Goal: Transaction & Acquisition: Purchase product/service

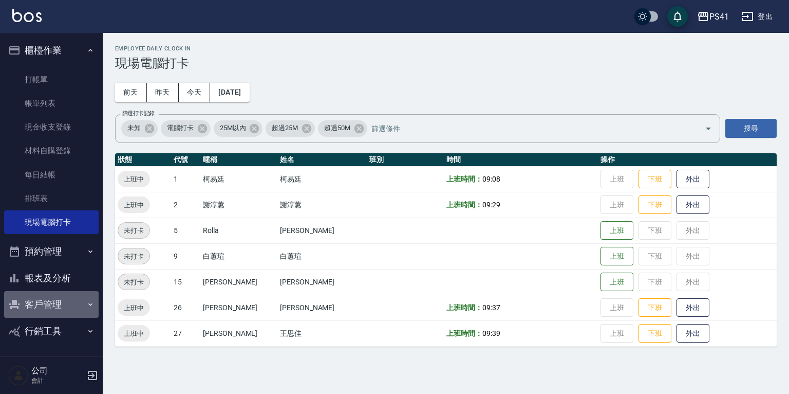
drag, startPoint x: 47, startPoint y: 302, endPoint x: 60, endPoint y: 291, distance: 16.4
click at [47, 302] on button "客戶管理" at bounding box center [51, 304] width 95 height 27
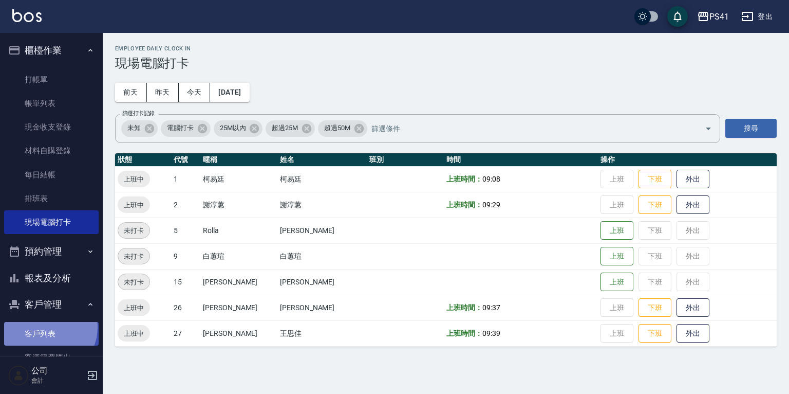
click at [45, 327] on link "客戶列表" at bounding box center [51, 334] width 95 height 24
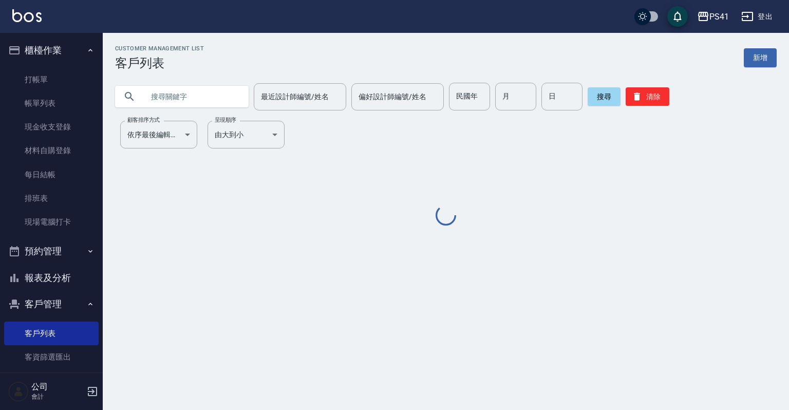
drag, startPoint x: 197, startPoint y: 84, endPoint x: 202, endPoint y: 78, distance: 8.8
click at [198, 83] on input "text" at bounding box center [192, 97] width 97 height 28
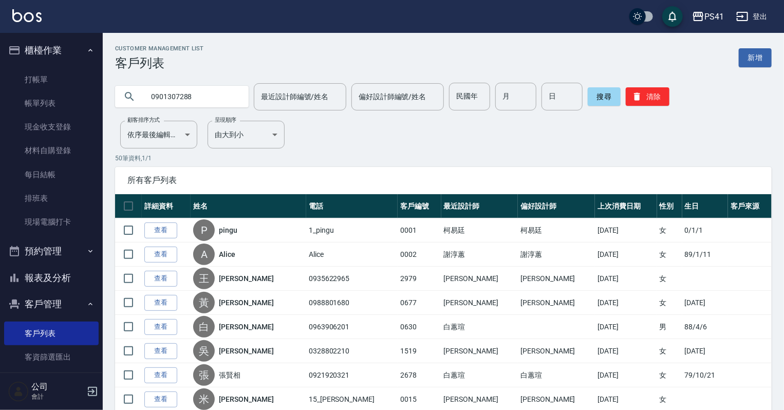
type input "0901307288"
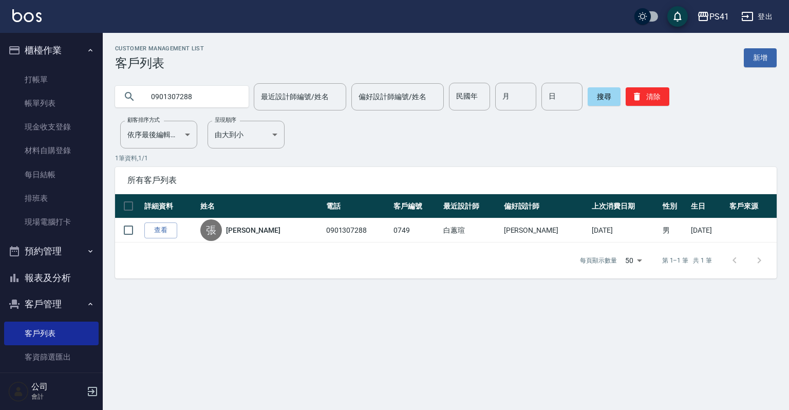
click at [74, 278] on button "報表及分析" at bounding box center [51, 278] width 95 height 27
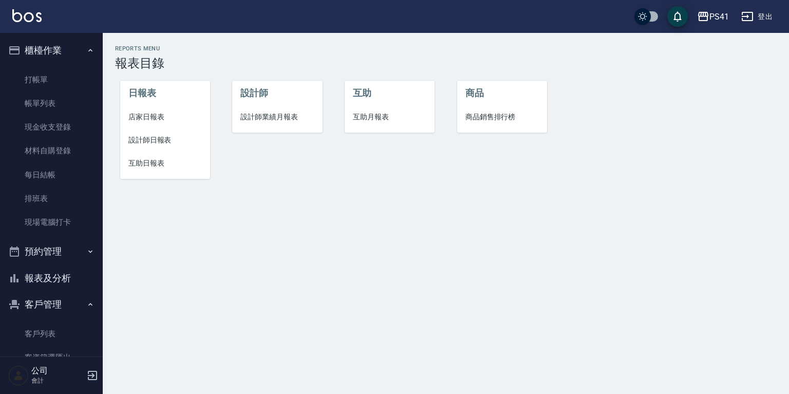
click at [161, 141] on span "設計師日報表" at bounding box center [164, 140] width 73 height 11
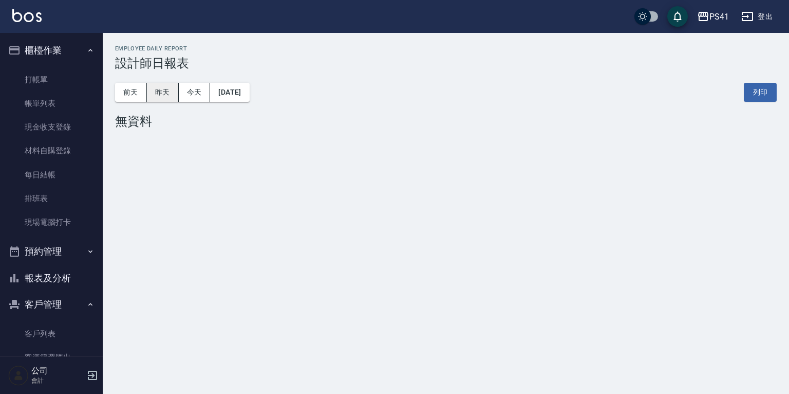
click at [169, 97] on button "昨天" at bounding box center [163, 92] width 32 height 19
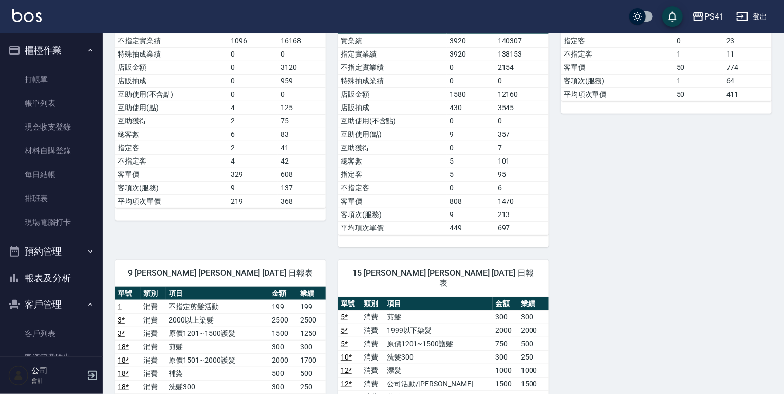
scroll to position [493, 0]
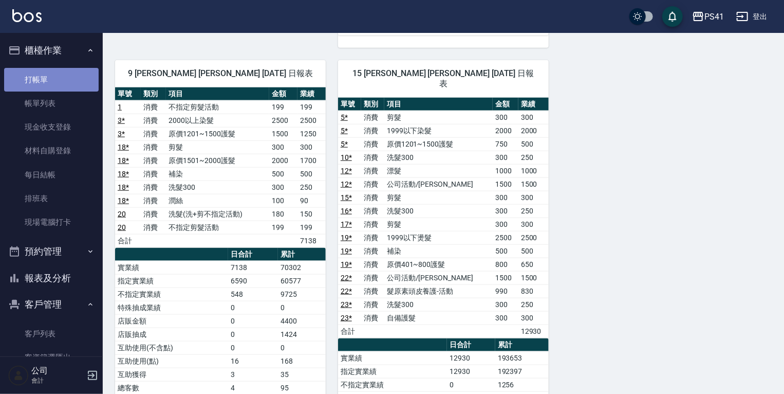
click at [62, 90] on link "打帳單" at bounding box center [51, 80] width 95 height 24
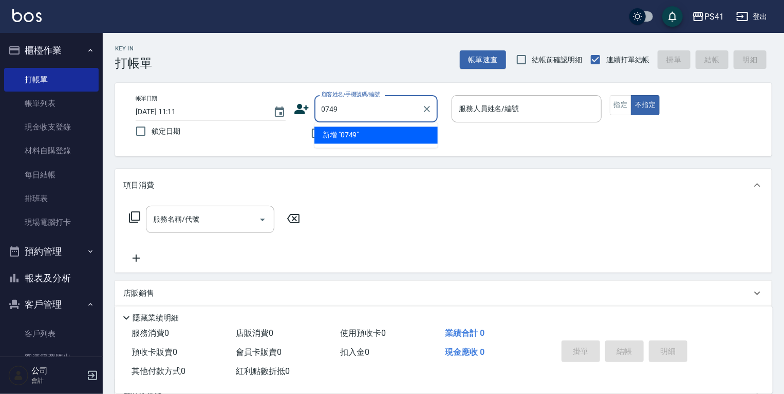
type input "0749"
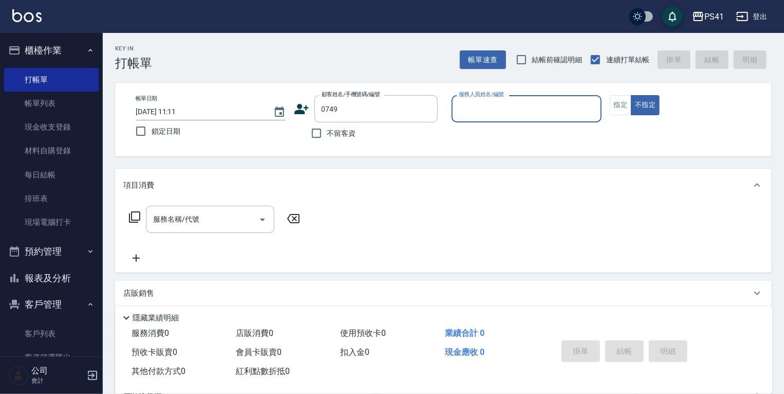
type input "2"
type input "[PERSON_NAME]/0901307288/0749"
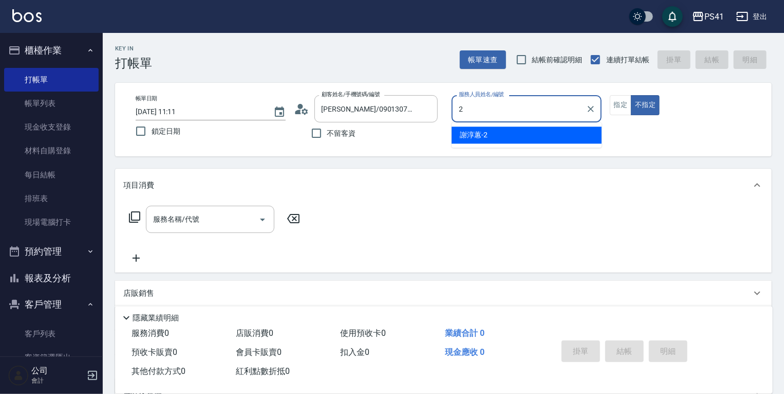
type input "[PERSON_NAME]-2"
type button "false"
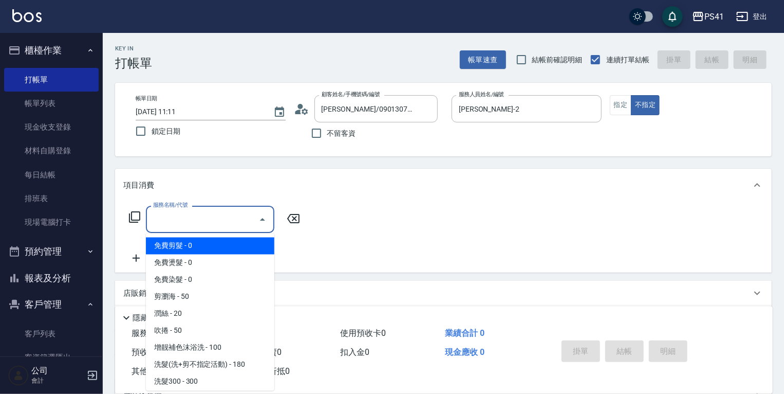
drag, startPoint x: 177, startPoint y: 215, endPoint x: 177, endPoint y: 221, distance: 5.7
click at [177, 216] on input "服務名稱/代號" at bounding box center [203, 219] width 104 height 18
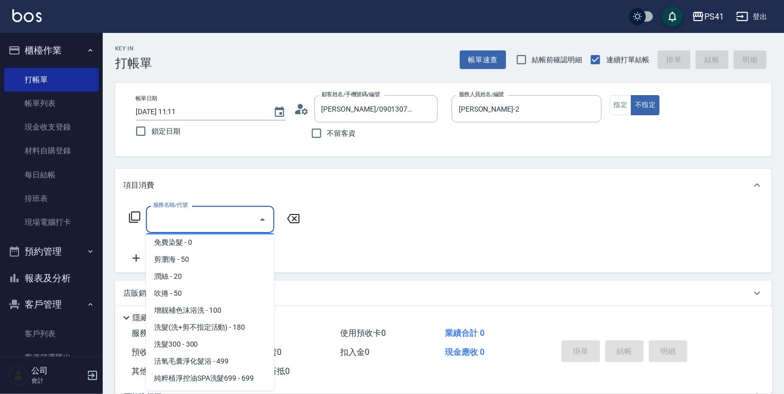
scroll to position [82, 0]
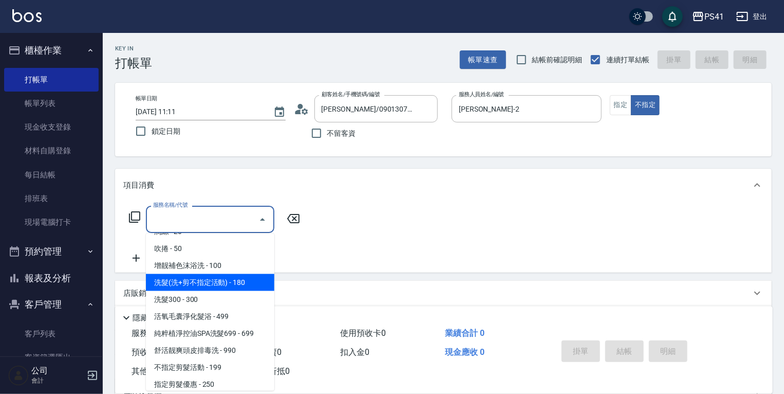
click at [213, 279] on span "洗髮(洗+剪不指定活動) - 180" at bounding box center [210, 282] width 128 height 17
type input "洗髮(洗+剪不指定活動)(1180)"
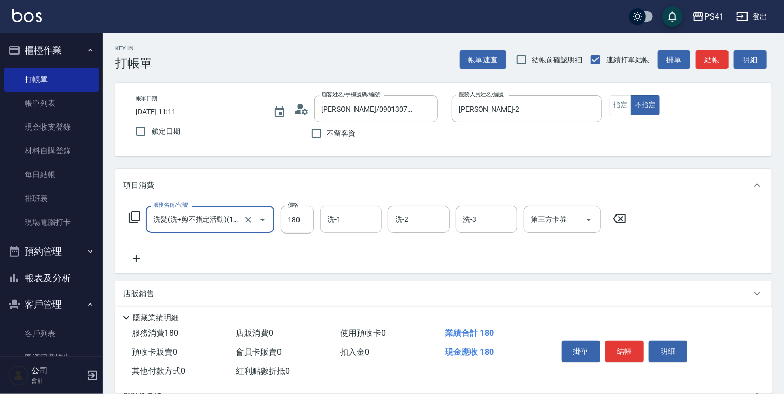
click at [338, 215] on div "洗-1 洗-1" at bounding box center [351, 219] width 62 height 27
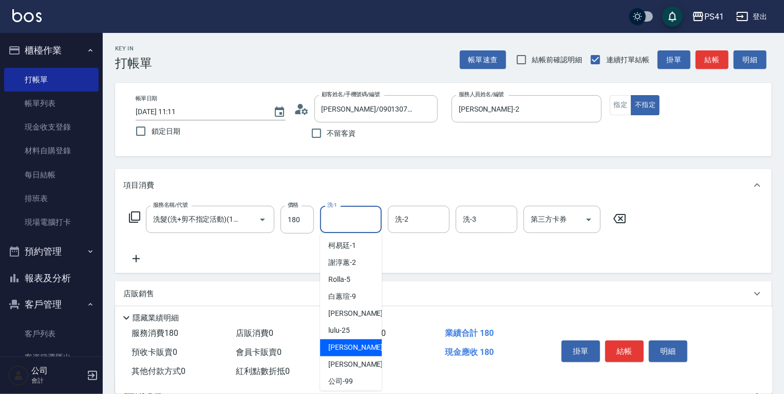
click at [343, 343] on span "[PERSON_NAME] -26" at bounding box center [360, 347] width 65 height 11
type input "[PERSON_NAME]-26"
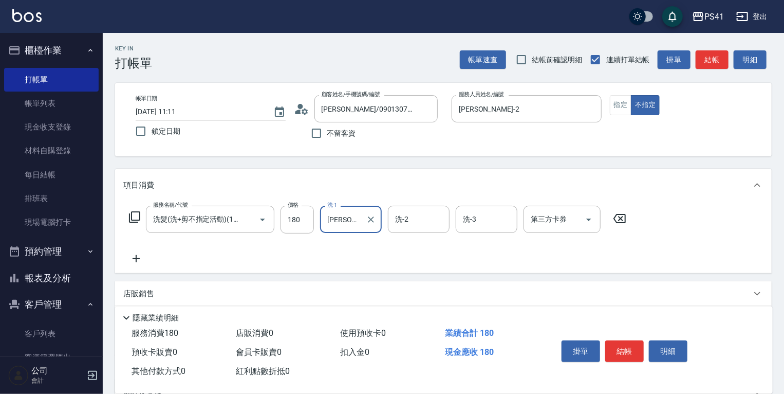
click at [140, 263] on icon at bounding box center [136, 258] width 26 height 12
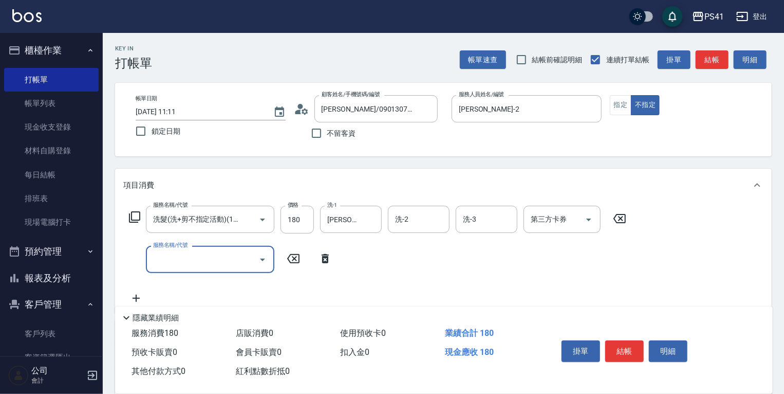
scroll to position [0, 0]
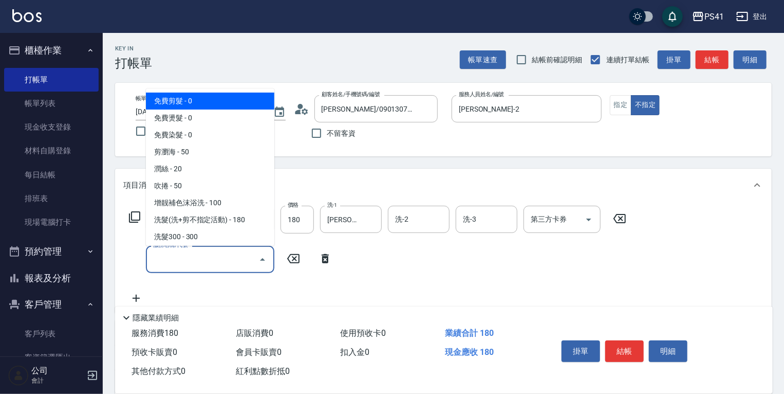
click at [197, 265] on input "服務名稱/代號" at bounding box center [203, 259] width 104 height 18
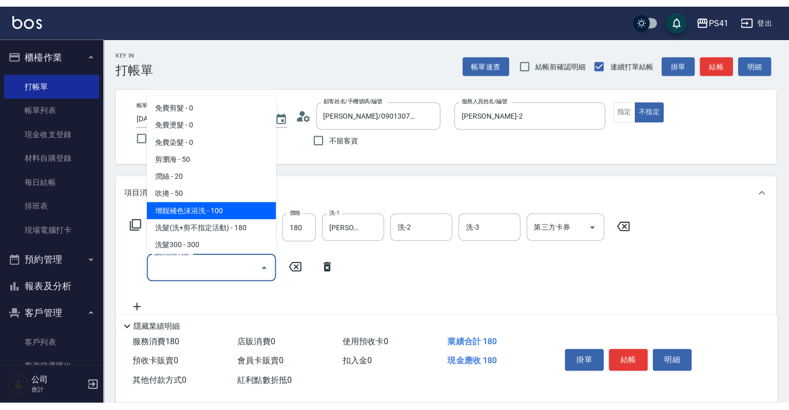
scroll to position [123, 0]
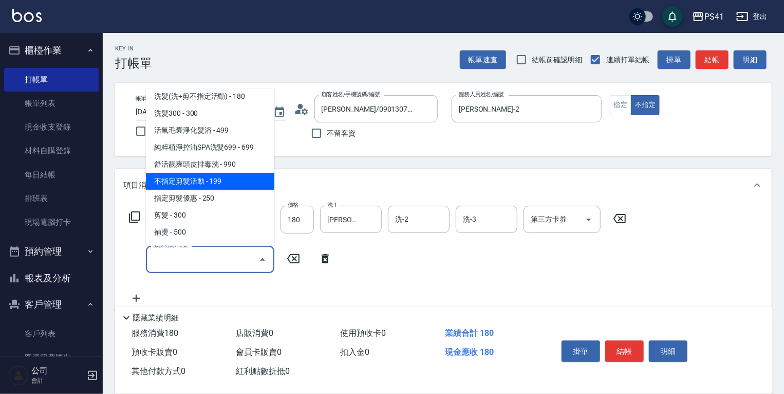
click at [216, 185] on span "不指定剪髮活動 - 199" at bounding box center [210, 181] width 128 height 17
type input "不指定剪髮活動(2199)"
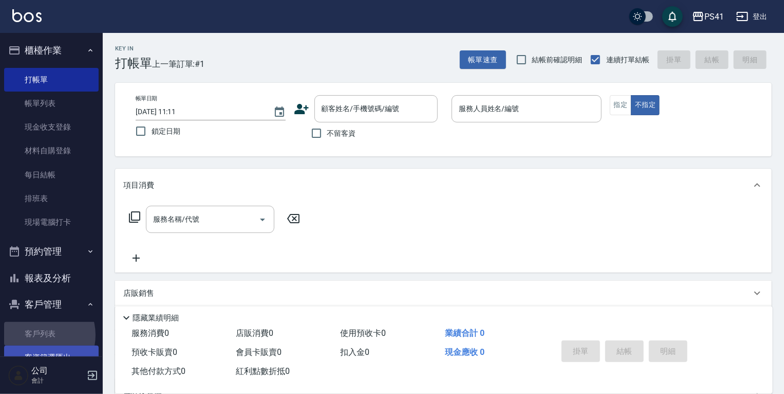
drag, startPoint x: 40, startPoint y: 335, endPoint x: 40, endPoint y: 348, distance: 12.8
click at [40, 334] on link "客戶列表" at bounding box center [51, 334] width 95 height 24
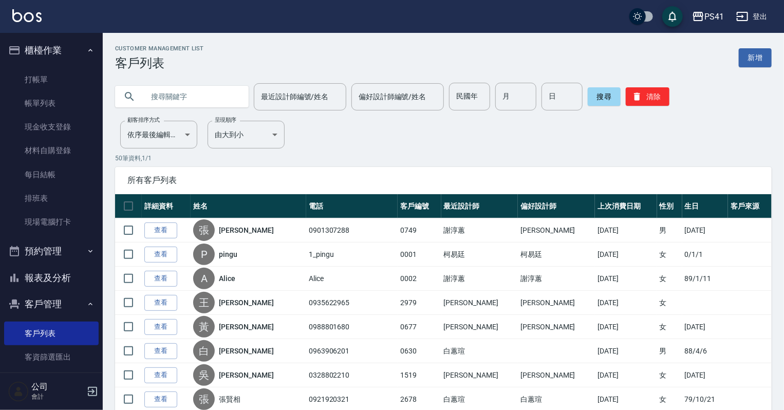
click at [200, 100] on input "text" at bounding box center [192, 97] width 97 height 28
type input "0933567706"
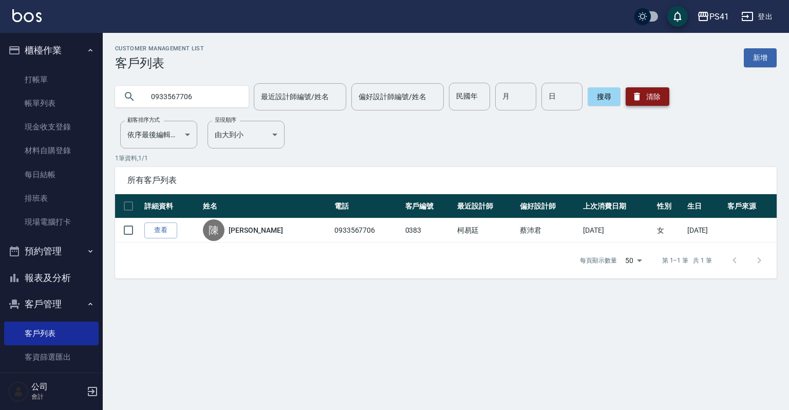
click at [648, 97] on button "清除" at bounding box center [648, 96] width 44 height 19
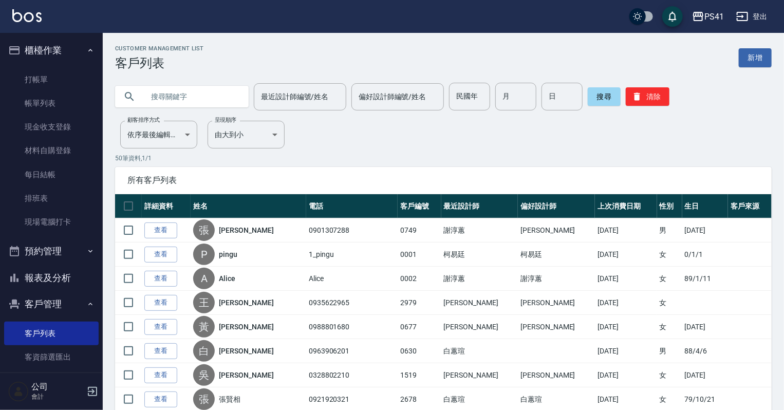
click at [191, 103] on input "text" at bounding box center [192, 97] width 97 height 28
type input "0987118335"
